Goal: Task Accomplishment & Management: Manage account settings

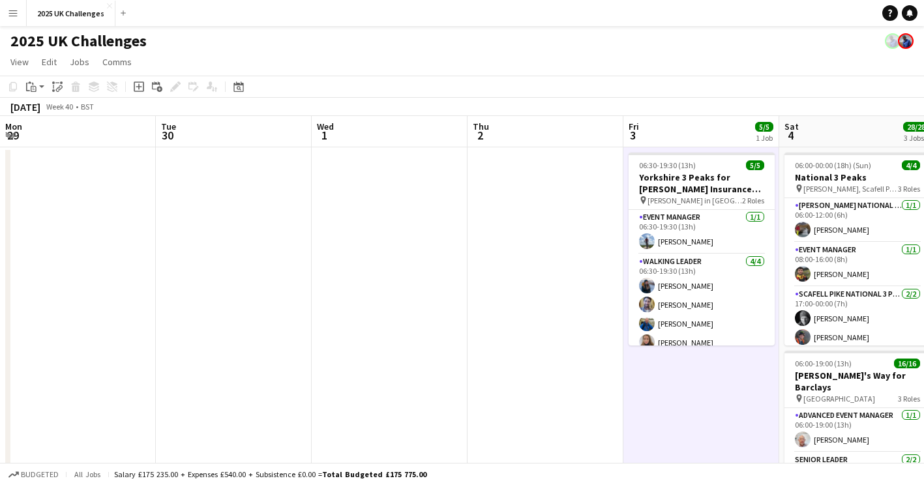
scroll to position [0, 417]
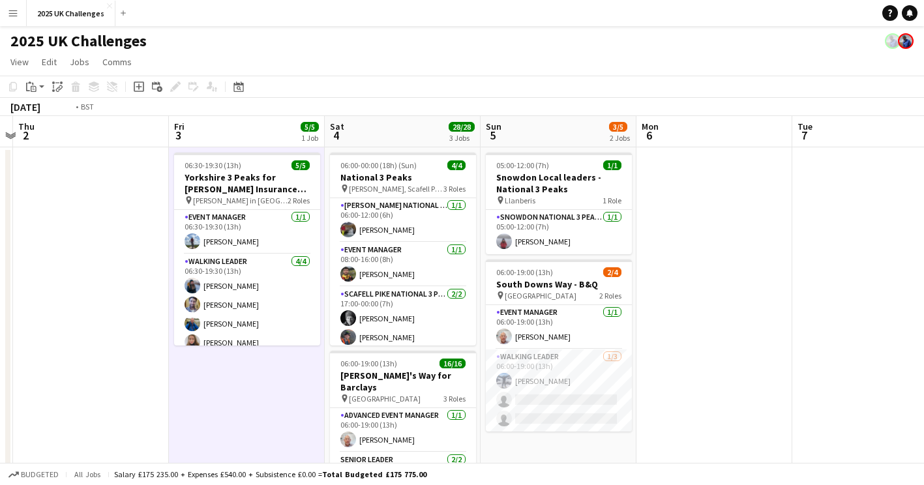
drag, startPoint x: 106, startPoint y: 197, endPoint x: 933, endPoint y: 225, distance: 827.0
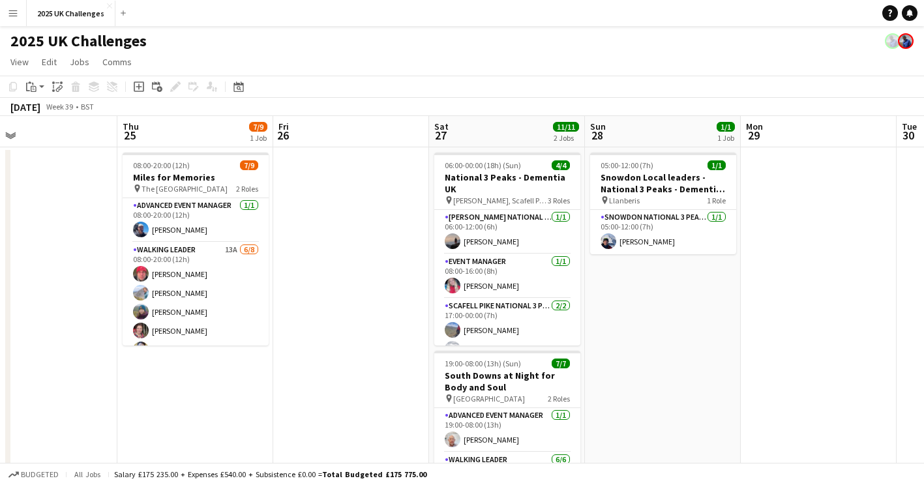
drag, startPoint x: 856, startPoint y: 269, endPoint x: 935, endPoint y: 269, distance: 79.5
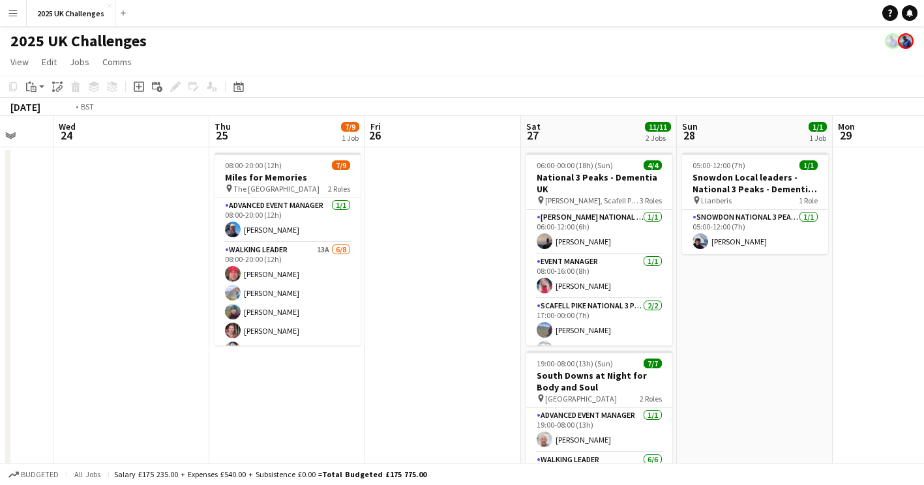
drag, startPoint x: 935, startPoint y: 293, endPoint x: 671, endPoint y: 306, distance: 264.9
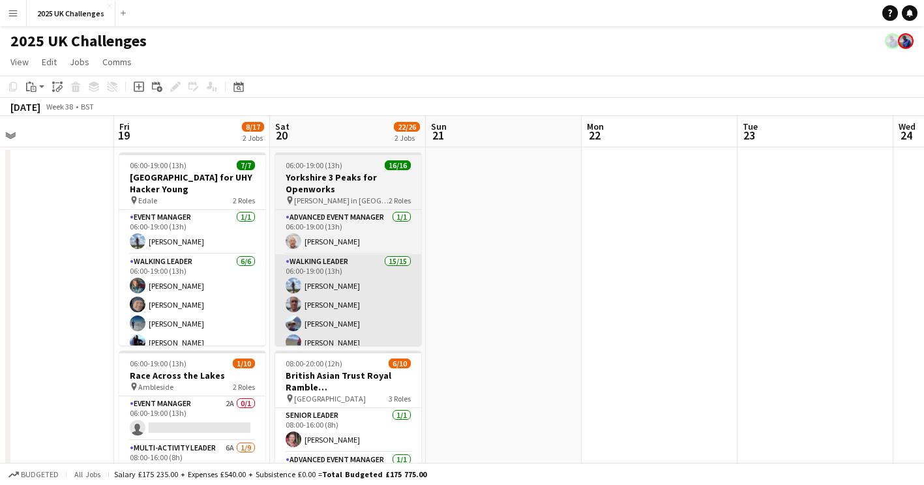
drag, startPoint x: 746, startPoint y: 326, endPoint x: 355, endPoint y: 336, distance: 391.2
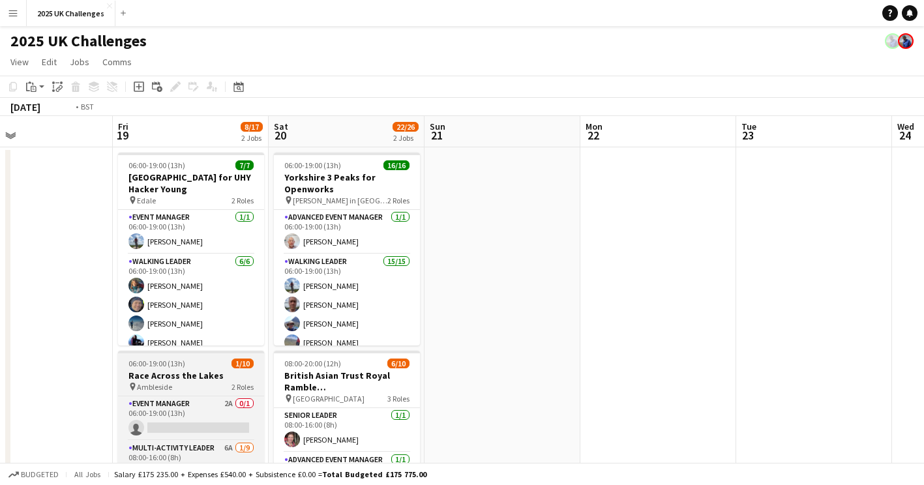
drag, startPoint x: 250, startPoint y: 349, endPoint x: 804, endPoint y: 366, distance: 554.3
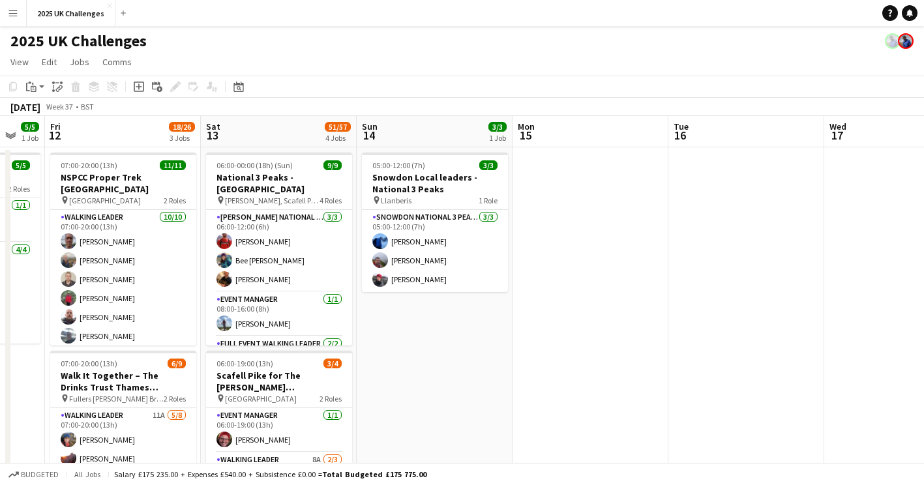
drag, startPoint x: 615, startPoint y: 368, endPoint x: 540, endPoint y: 376, distance: 75.4
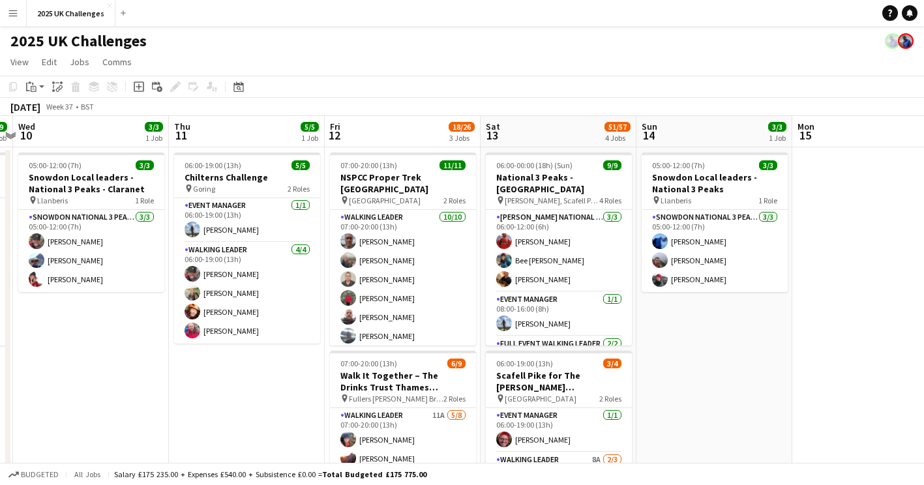
drag, startPoint x: 685, startPoint y: 356, endPoint x: 297, endPoint y: 354, distance: 388.5
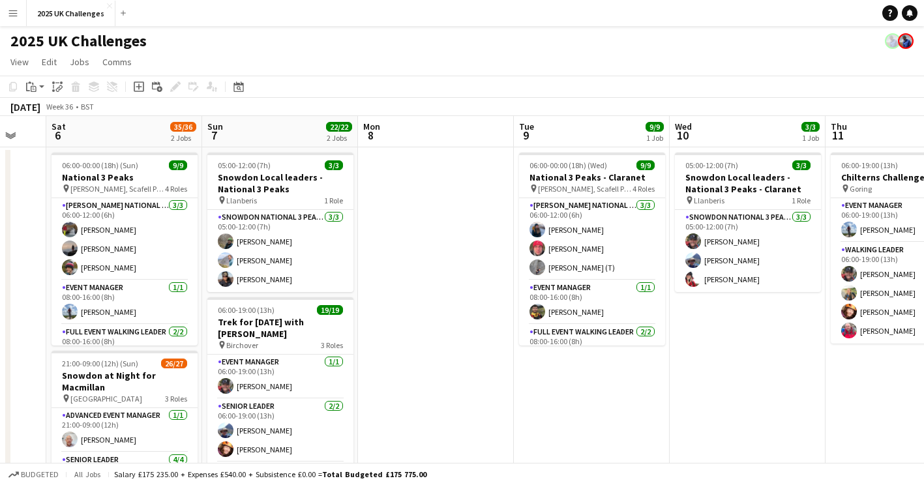
drag, startPoint x: 513, startPoint y: 365, endPoint x: 755, endPoint y: 368, distance: 242.5
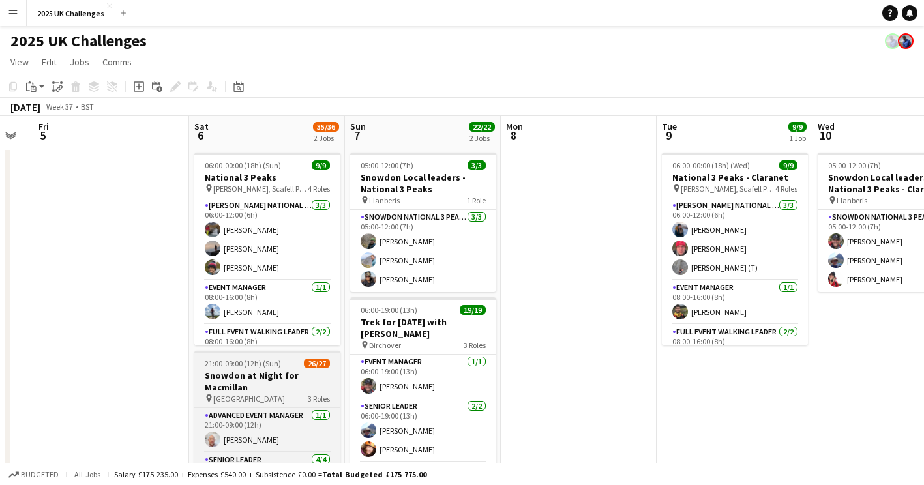
drag, startPoint x: 319, startPoint y: 375, endPoint x: 668, endPoint y: 383, distance: 348.8
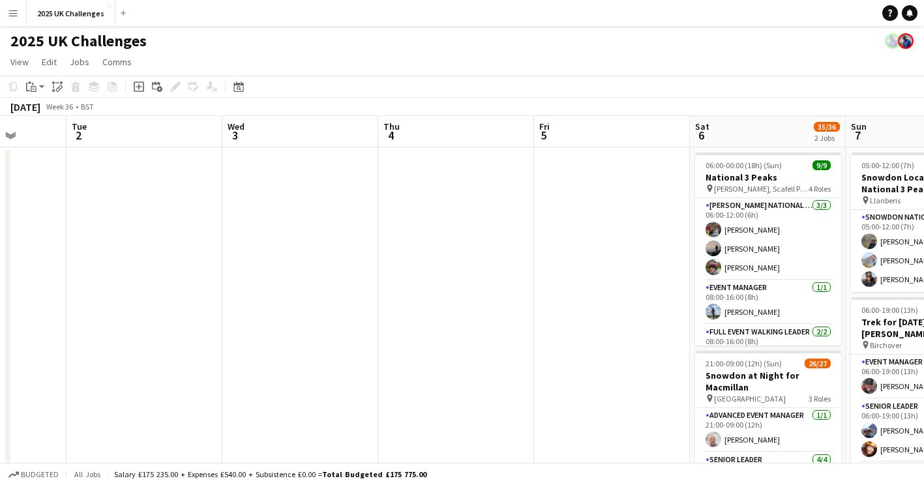
scroll to position [0, 394]
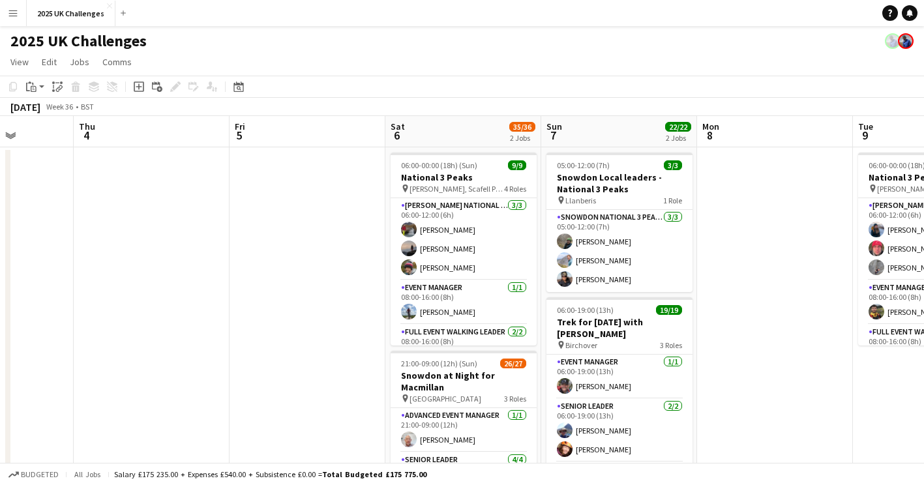
drag, startPoint x: 201, startPoint y: 364, endPoint x: -3, endPoint y: 318, distance: 208.4
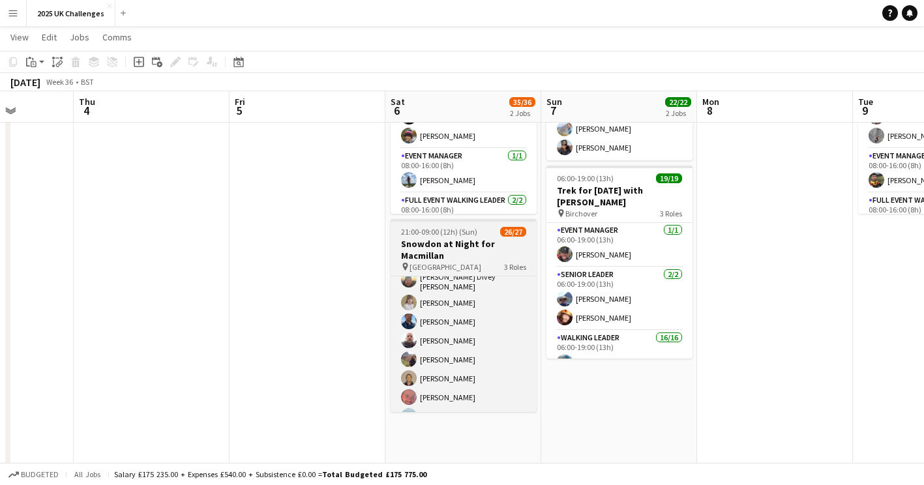
scroll to position [451, 0]
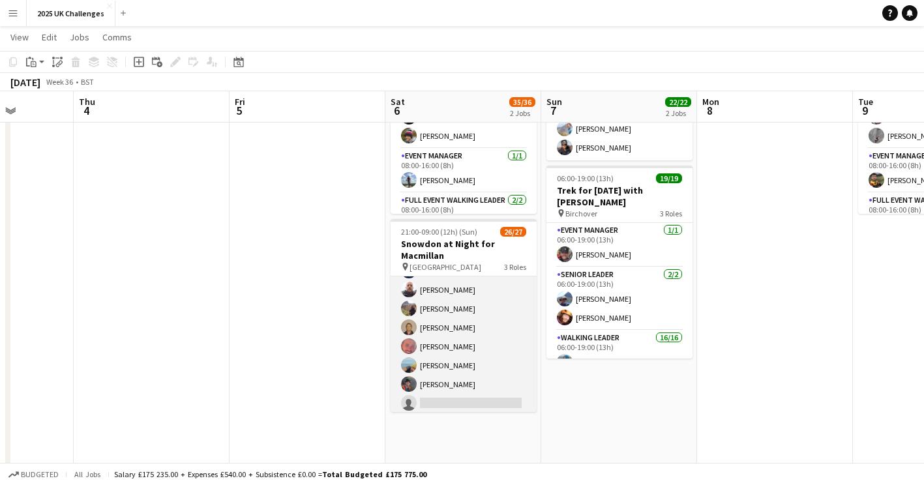
click at [473, 384] on app-card-role "Walking Leader 3A 21/22 21:00-09:00 (12h) [PERSON_NAME] [PERSON_NAME] [PERSON_N…" at bounding box center [463, 193] width 146 height 445
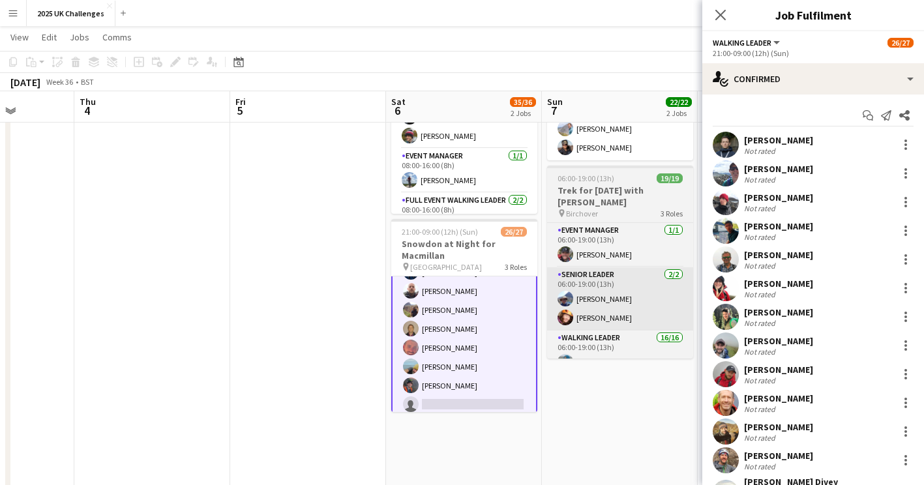
scroll to position [452, 0]
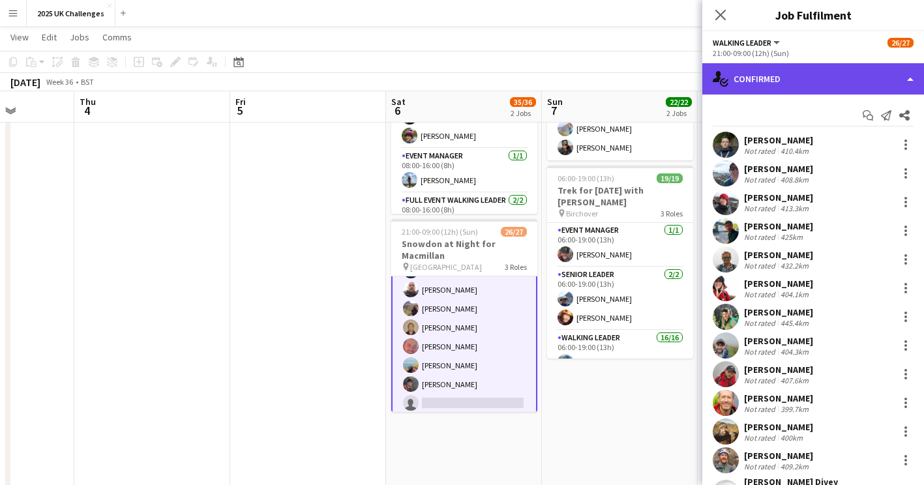
click at [856, 78] on div "single-neutral-actions-check-2 Confirmed" at bounding box center [813, 78] width 222 height 31
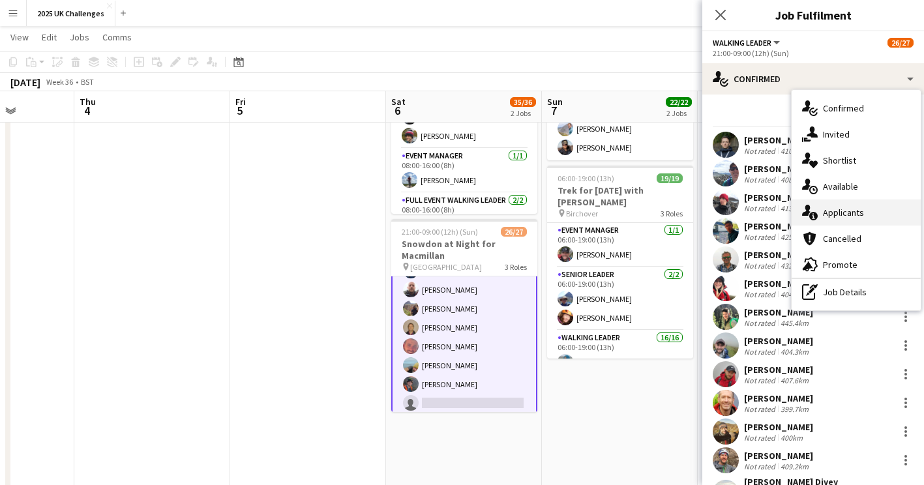
click at [845, 205] on div "single-neutral-actions-information Applicants" at bounding box center [855, 212] width 129 height 26
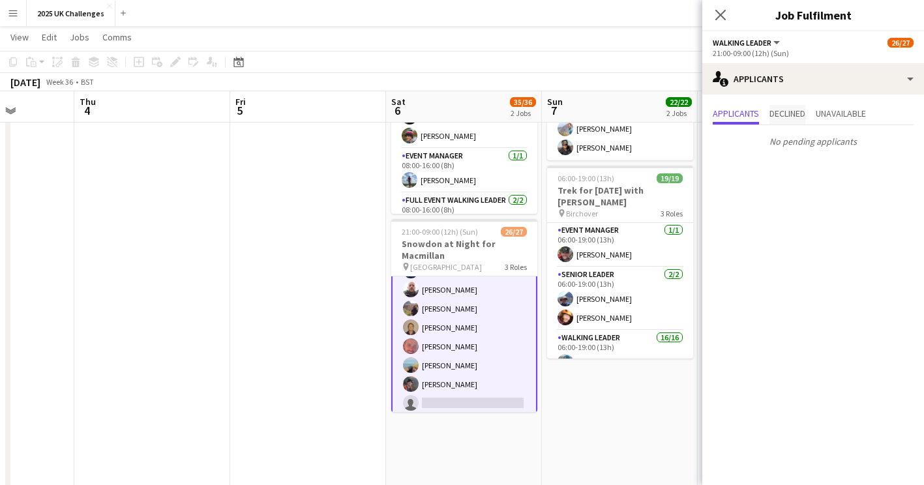
click at [789, 115] on span "Declined" at bounding box center [787, 113] width 36 height 9
click at [842, 114] on span "Unavailable" at bounding box center [840, 113] width 50 height 9
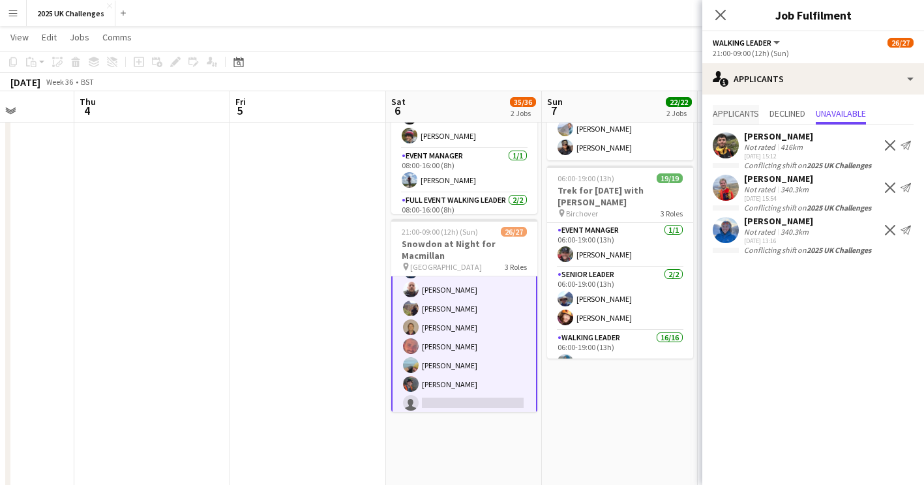
click at [727, 112] on span "Applicants" at bounding box center [735, 113] width 46 height 9
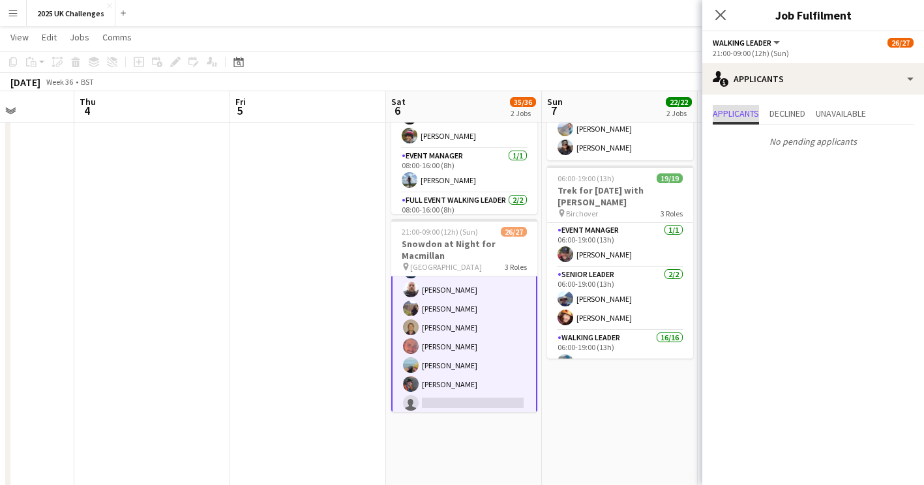
click at [727, 112] on span "Applicants" at bounding box center [735, 113] width 46 height 9
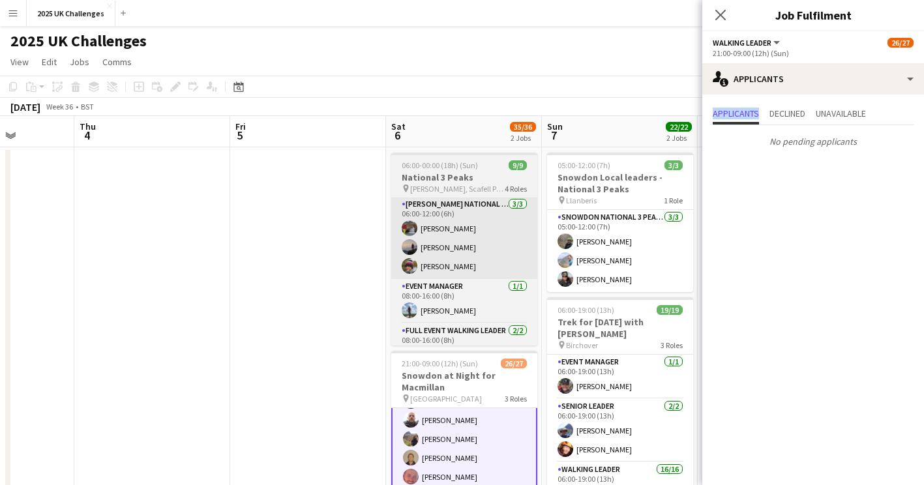
scroll to position [0, 0]
